Goal: Task Accomplishment & Management: Use online tool/utility

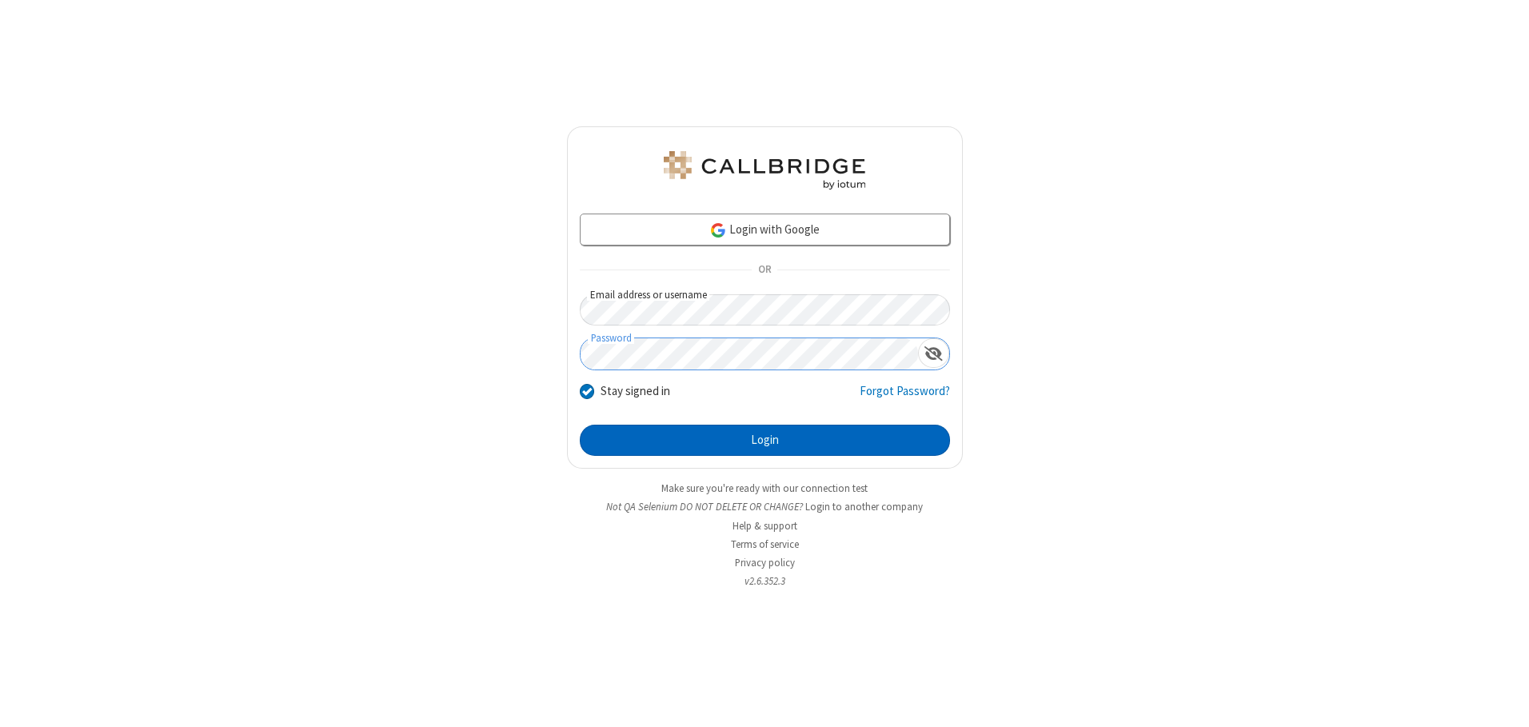
click at [765, 440] on button "Login" at bounding box center [765, 441] width 370 height 32
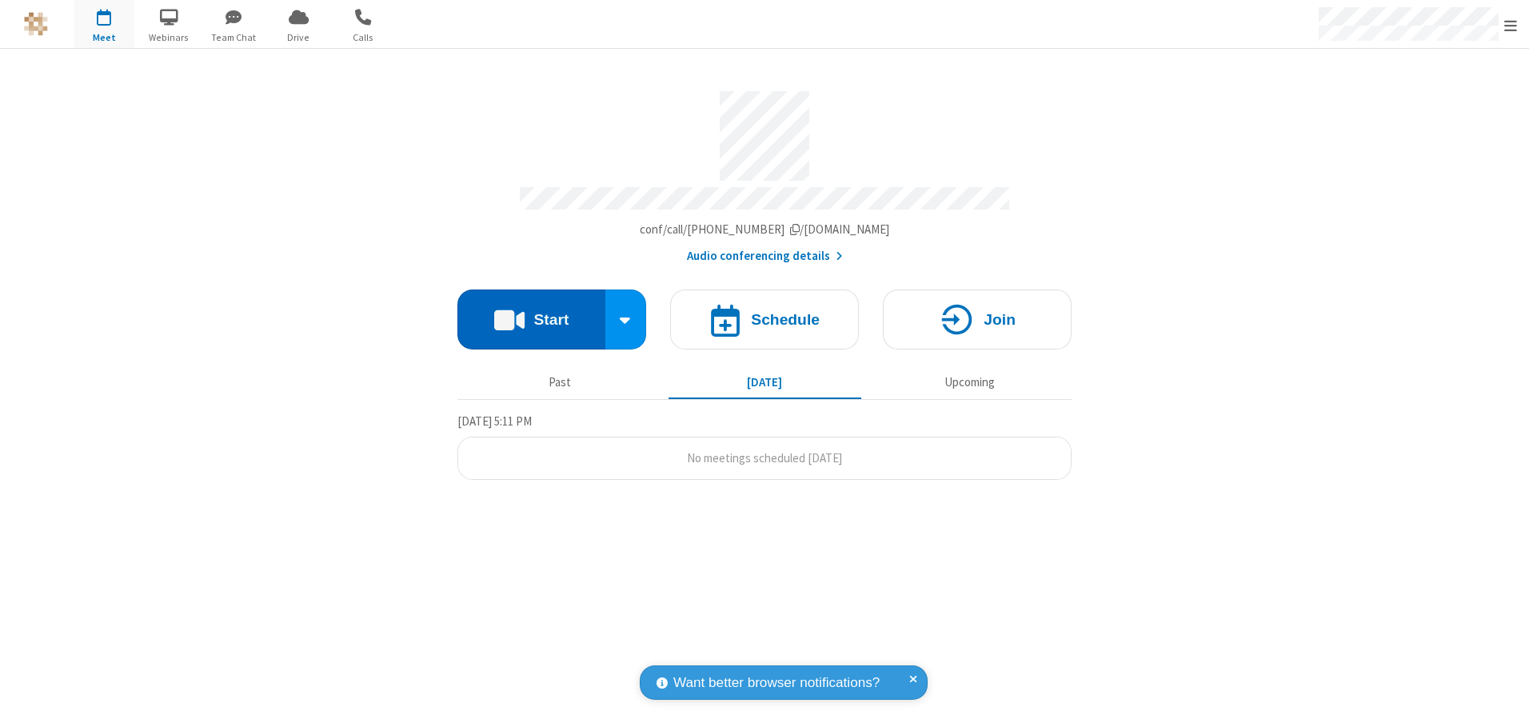
click at [531, 313] on button "Start" at bounding box center [531, 319] width 148 height 60
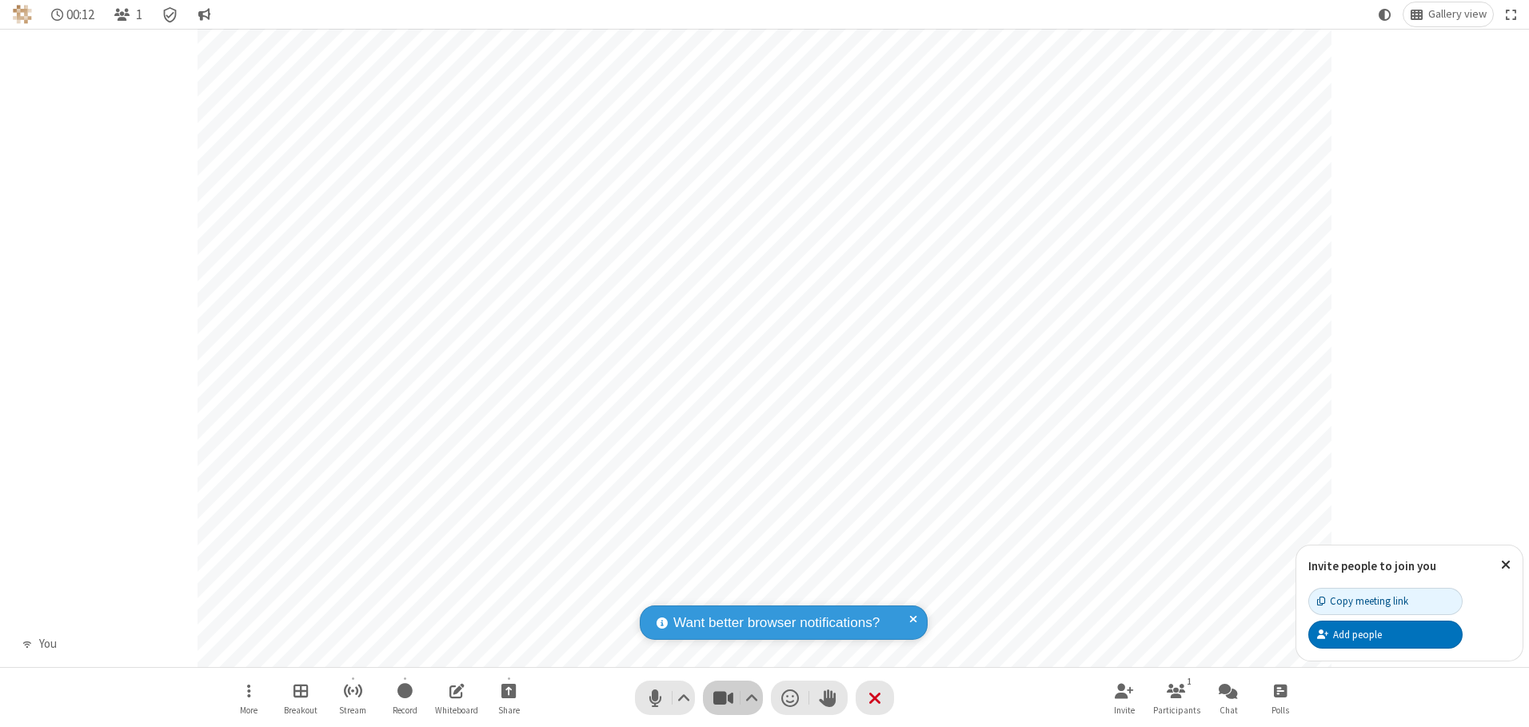
click at [723, 697] on span "Stop video (Alt+V)" at bounding box center [723, 697] width 24 height 23
click at [723, 697] on span "Start video (Alt+V)" at bounding box center [723, 697] width 24 height 23
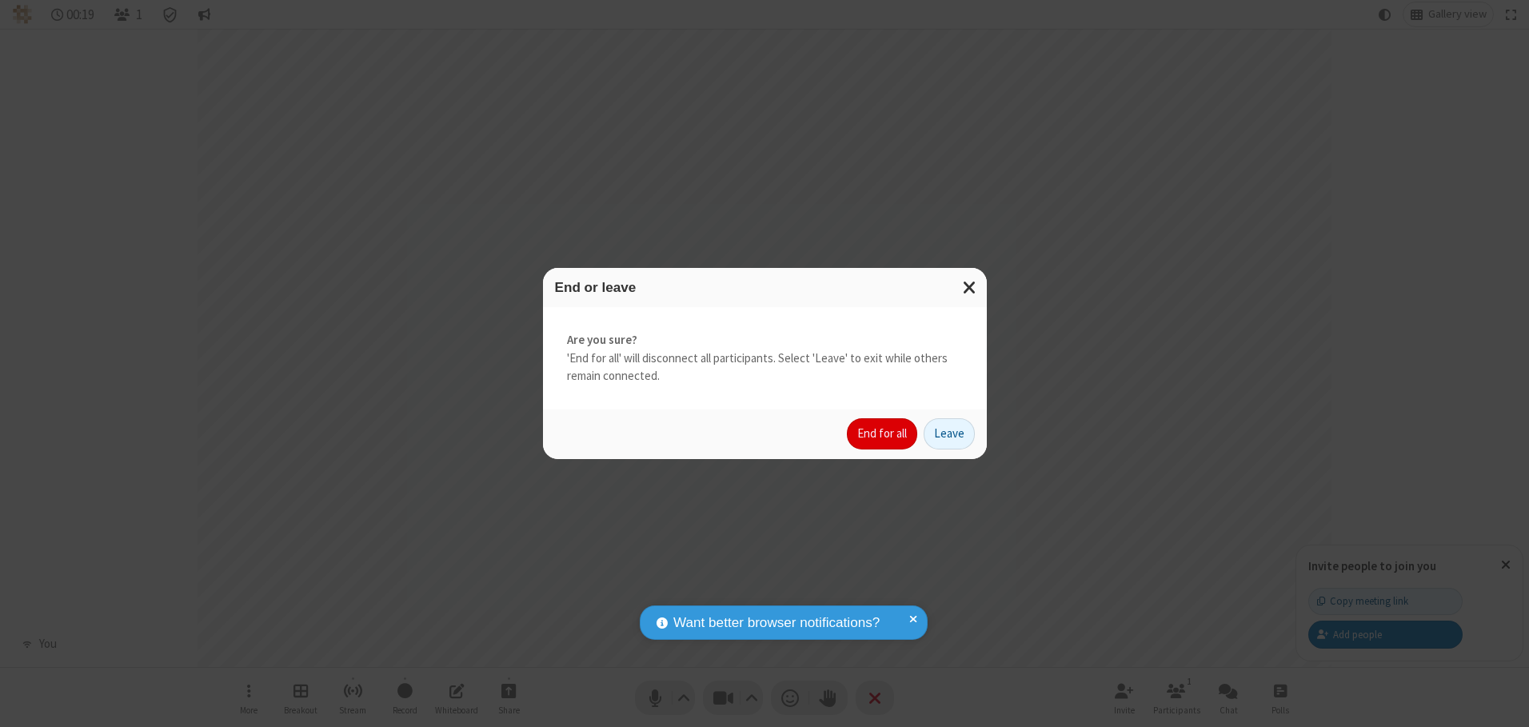
click at [883, 433] on button "End for all" at bounding box center [882, 434] width 70 height 32
